Goal: Task Accomplishment & Management: Manage account settings

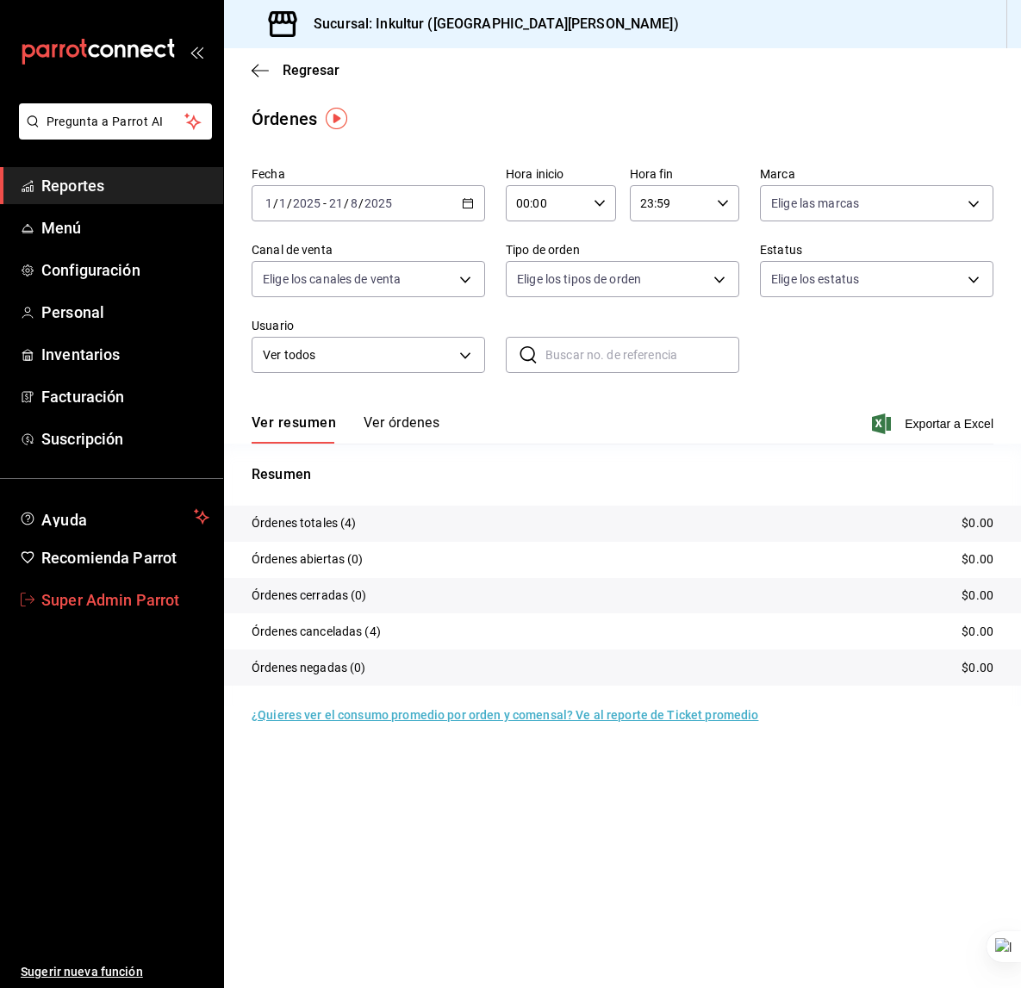
click at [121, 589] on span "Super Admin Parrot" at bounding box center [125, 599] width 168 height 23
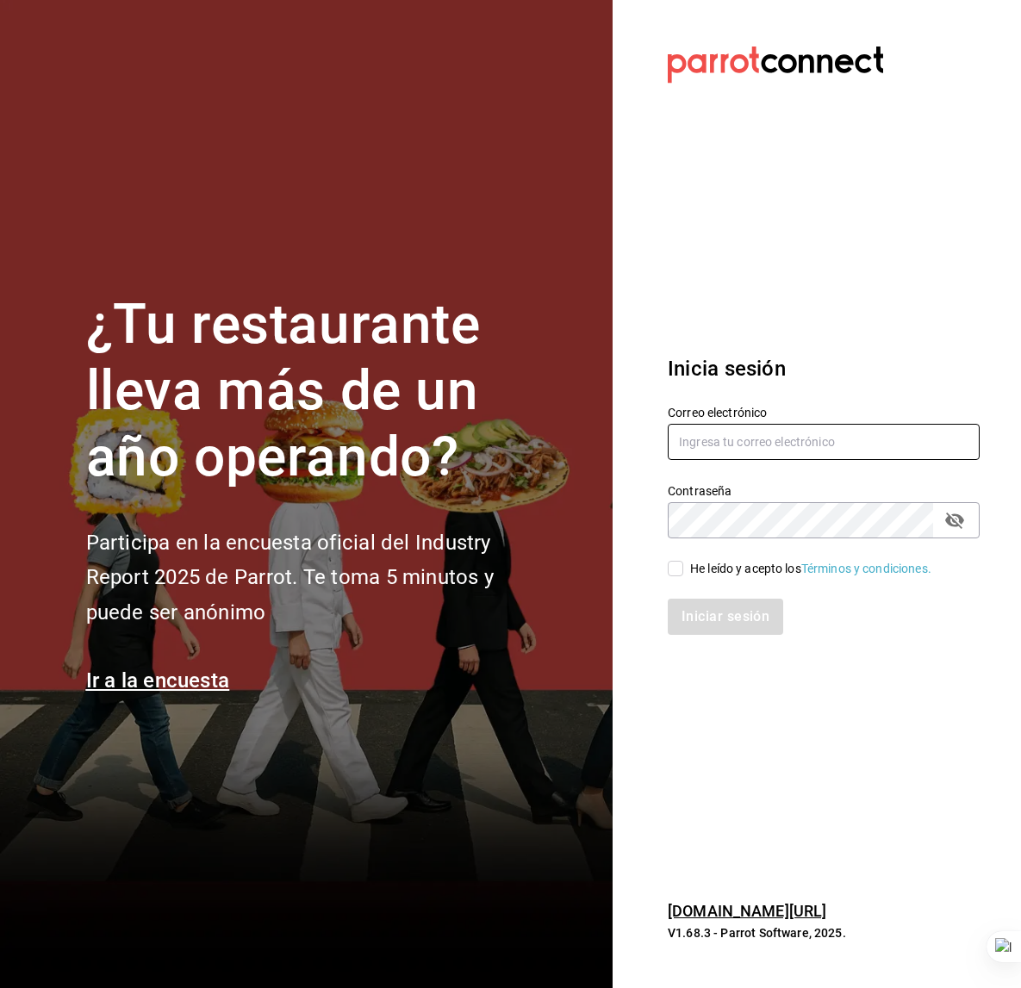
click at [797, 430] on input "text" at bounding box center [823, 442] width 312 height 36
type input "i"
type input "multiuser@sushiexpress.com"
click at [684, 575] on span "He leído y acepto los Términos y condiciones." at bounding box center [807, 569] width 248 height 18
click at [683, 575] on input "He leído y acepto los Términos y condiciones." at bounding box center [675, 569] width 16 height 16
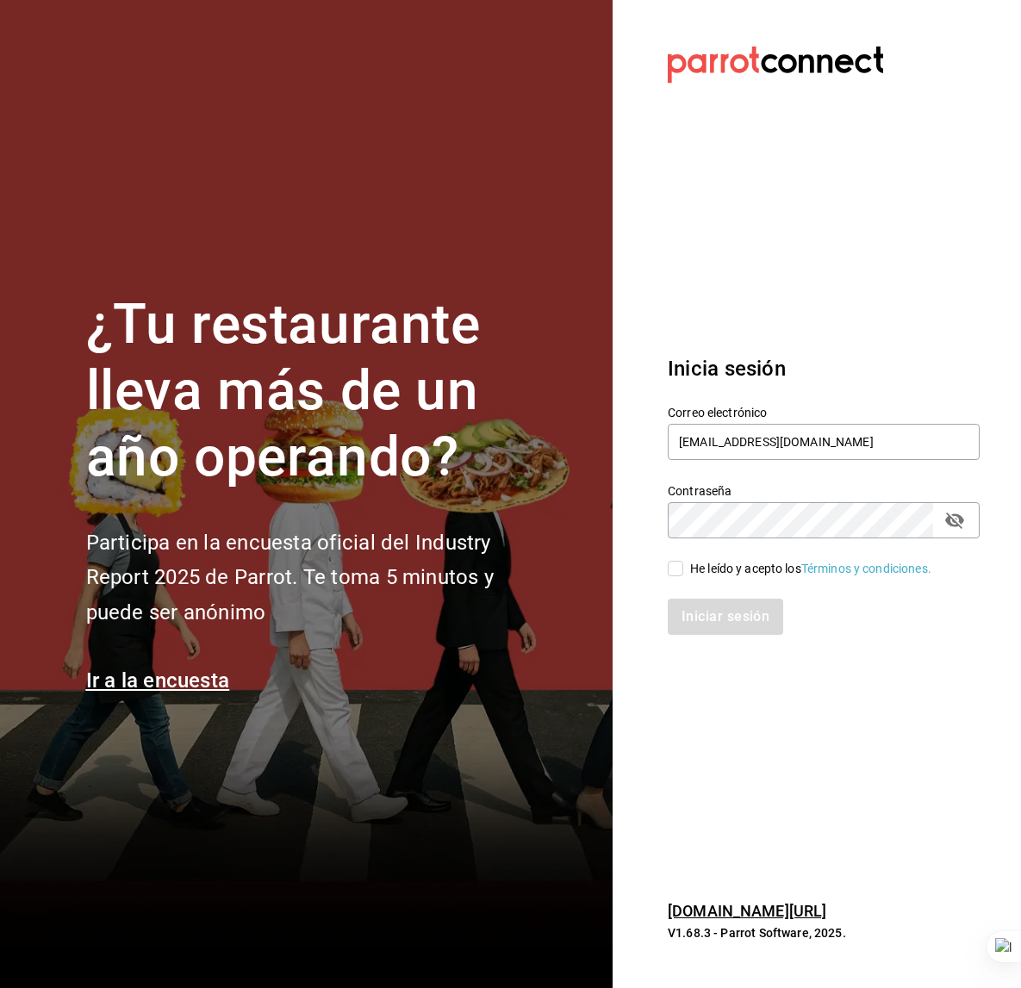
checkbox input "true"
click at [705, 624] on button "Iniciar sesión" at bounding box center [725, 617] width 117 height 36
